Goal: Information Seeking & Learning: Find specific fact

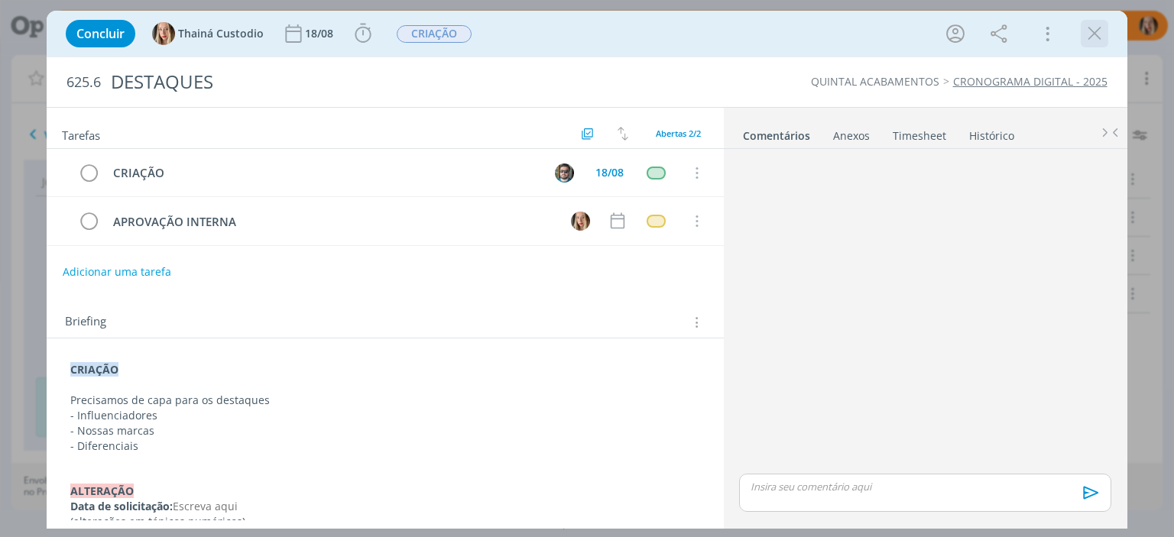
click at [1091, 36] on icon "dialog" at bounding box center [1094, 33] width 23 height 23
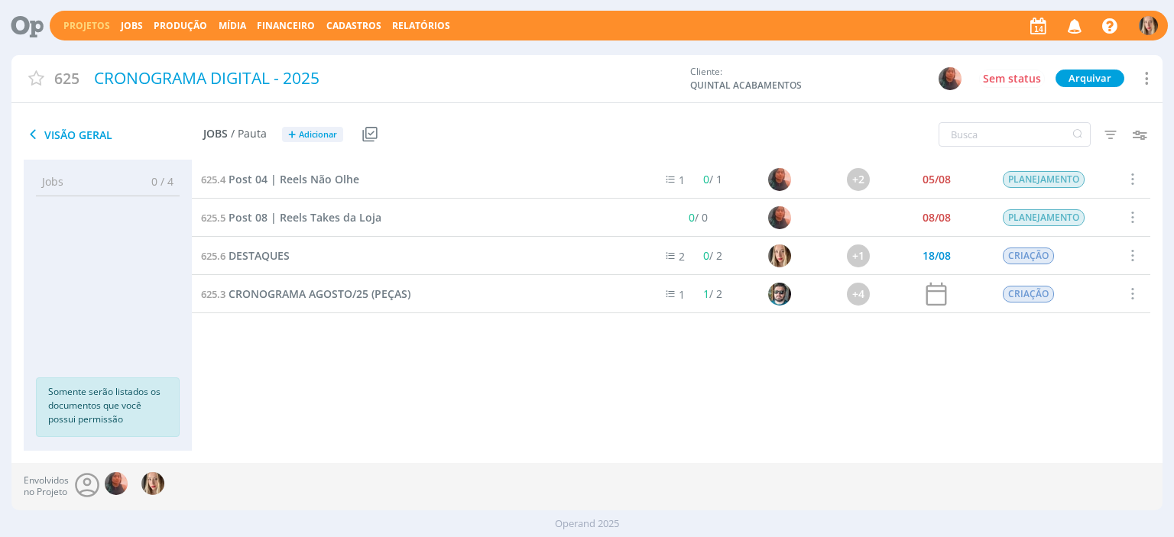
click at [1071, 30] on icon "button" at bounding box center [1075, 25] width 27 height 26
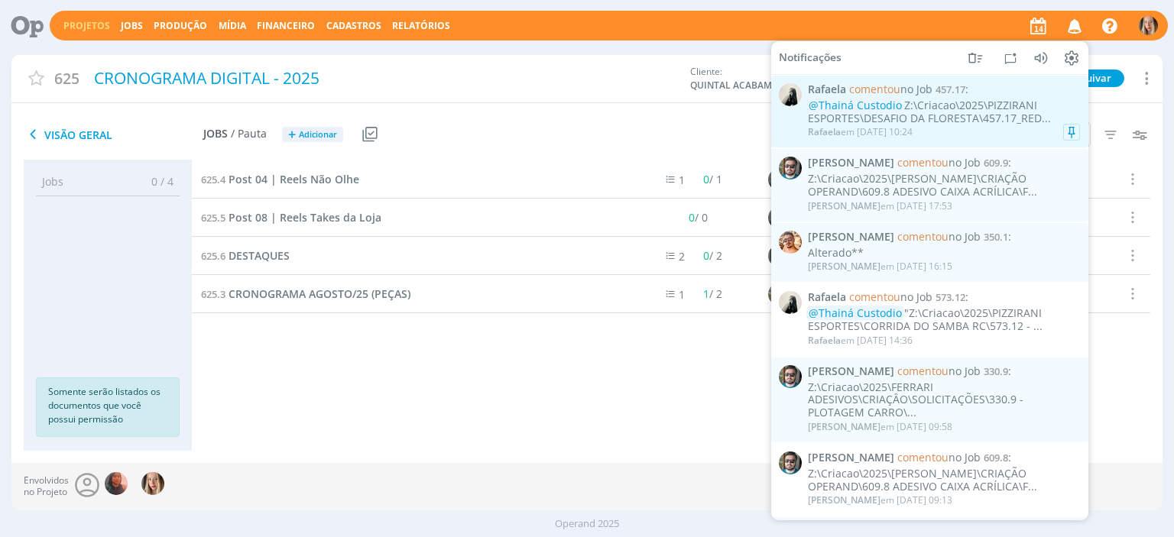
click at [929, 118] on div "@Thainá Custodio Z:\Criacao\2025\PIZZIRANI ESPORTES\DESAFIO DA FLORESTA\457.17_…" at bounding box center [944, 112] width 272 height 26
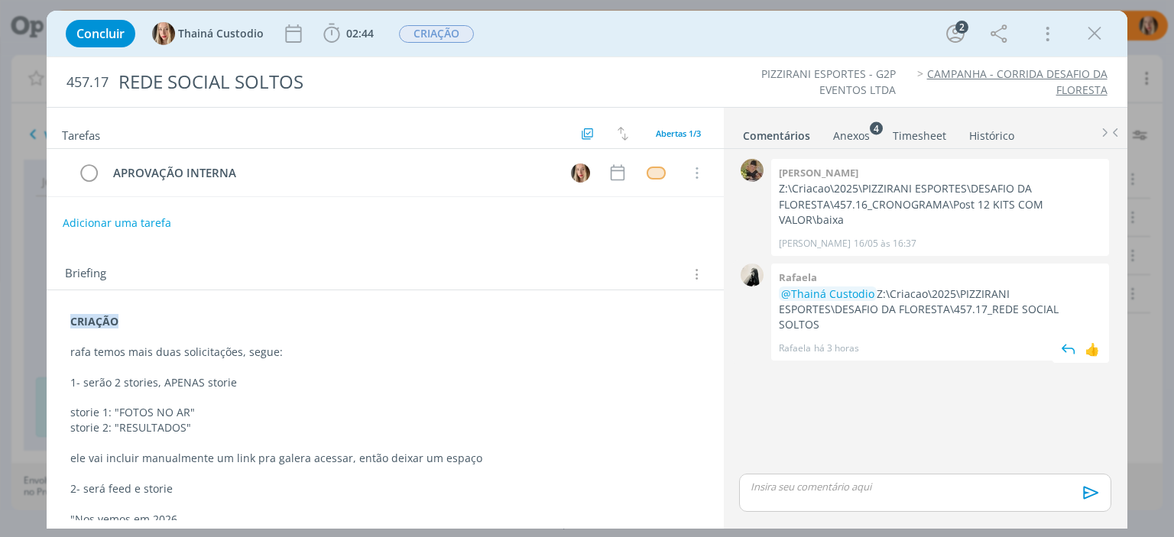
drag, startPoint x: 873, startPoint y: 290, endPoint x: 1101, endPoint y: 306, distance: 229.1
click at [1101, 306] on div "Rafaela @Thainá Custodio Z:\Criacao\2025\PIZZIRANI ESPORTES\DESAFIO DA FLORESTA…" at bounding box center [940, 312] width 338 height 97
copy p "Z:\Criacao\2025\PIZZIRANI ESPORTES\DESAFIO DA FLORESTA\457.17_REDE SOCIAL SOLTOS"
click at [1091, 37] on icon "dialog" at bounding box center [1094, 33] width 23 height 23
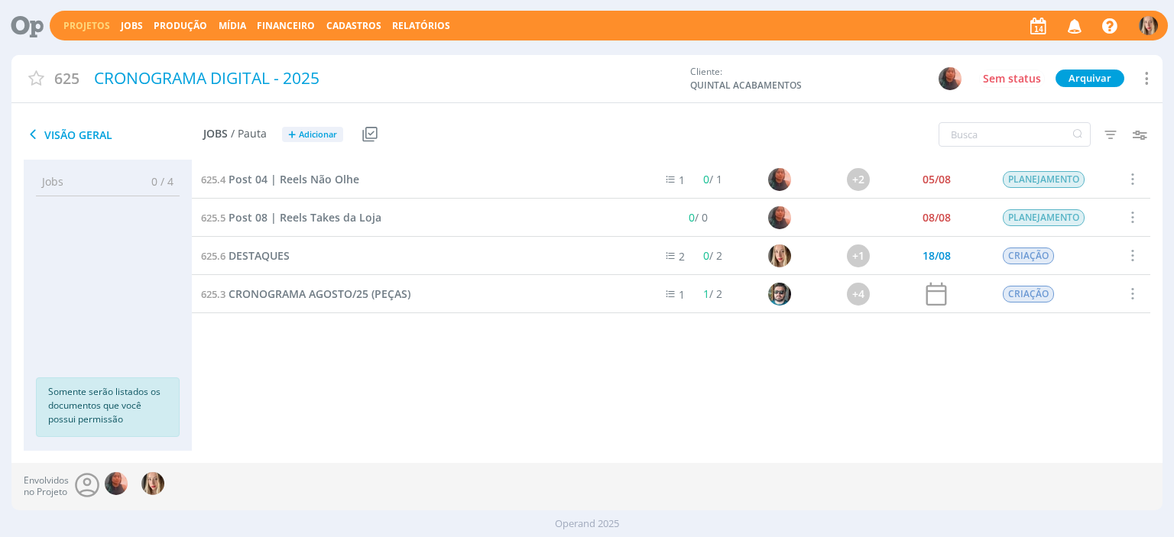
click at [1078, 31] on icon "button" at bounding box center [1075, 25] width 27 height 26
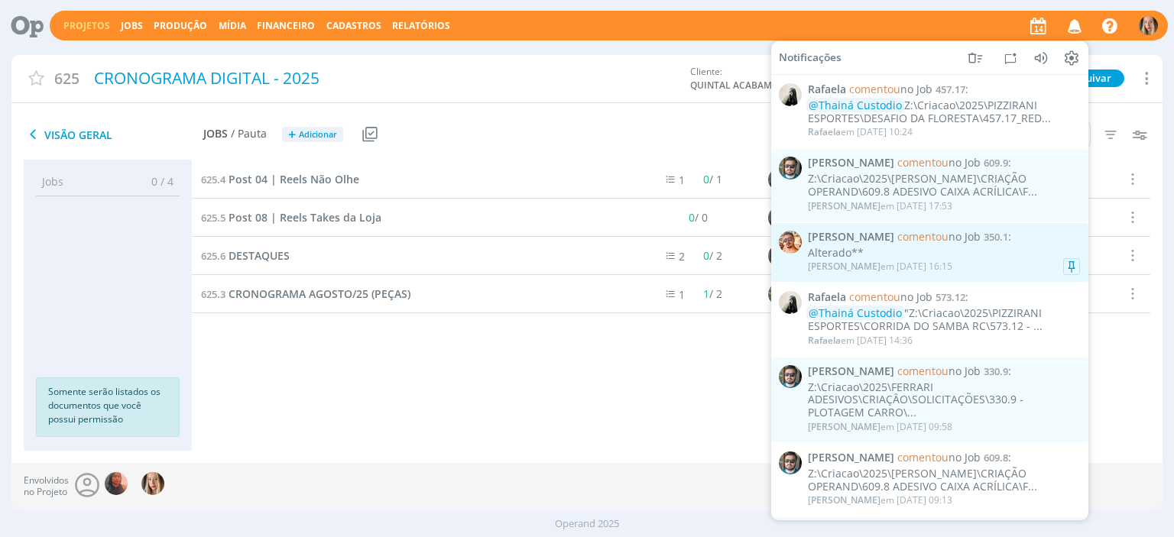
click at [976, 254] on div "Alterado**" at bounding box center [944, 252] width 272 height 13
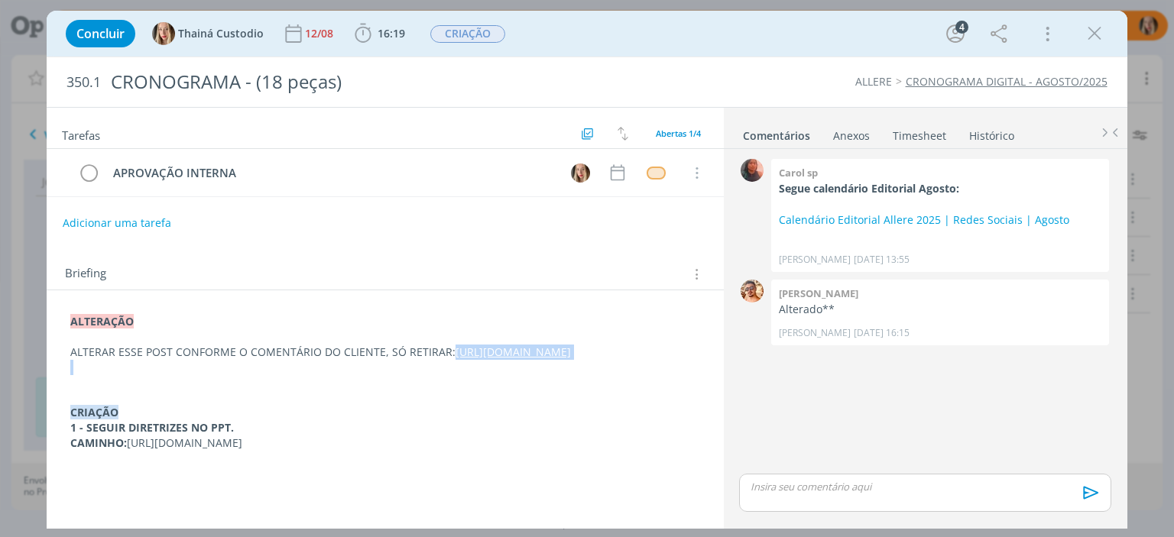
drag, startPoint x: 68, startPoint y: 368, endPoint x: 388, endPoint y: 391, distance: 321.1
click at [388, 391] on div "ALTERAÇÃO ALTERAR ESSE POST CONFORME O COMENTÁRIO DO CLIENTE, SÓ RETIRAR: [URL]…" at bounding box center [385, 382] width 652 height 147
copy link "[URL][DOMAIN_NAME]"
